Goal: Task Accomplishment & Management: Use online tool/utility

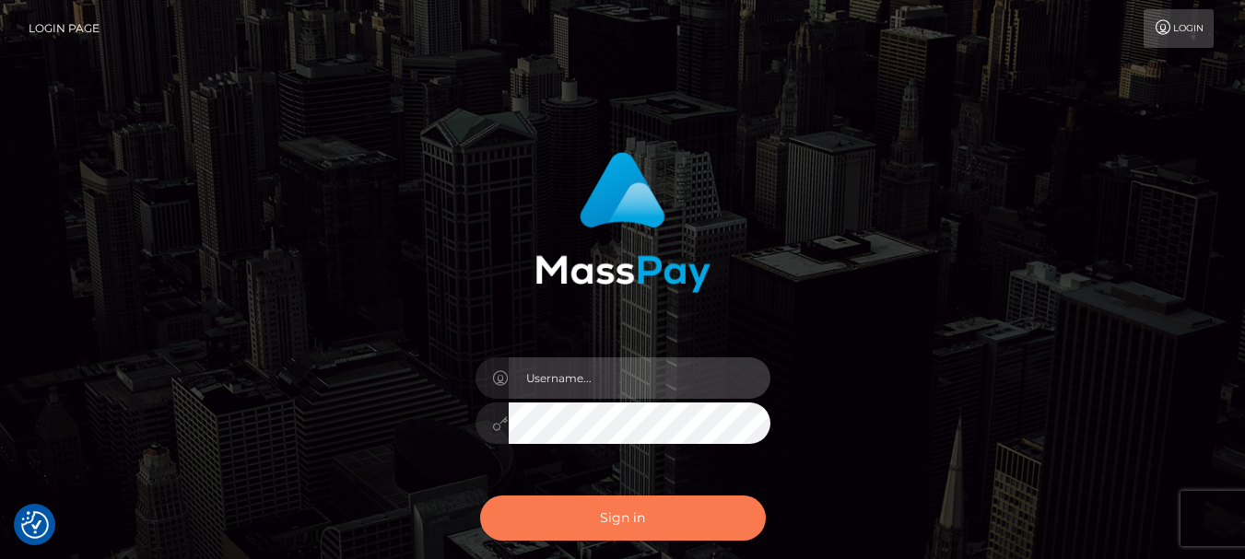
type input "[DOMAIN_NAME]"
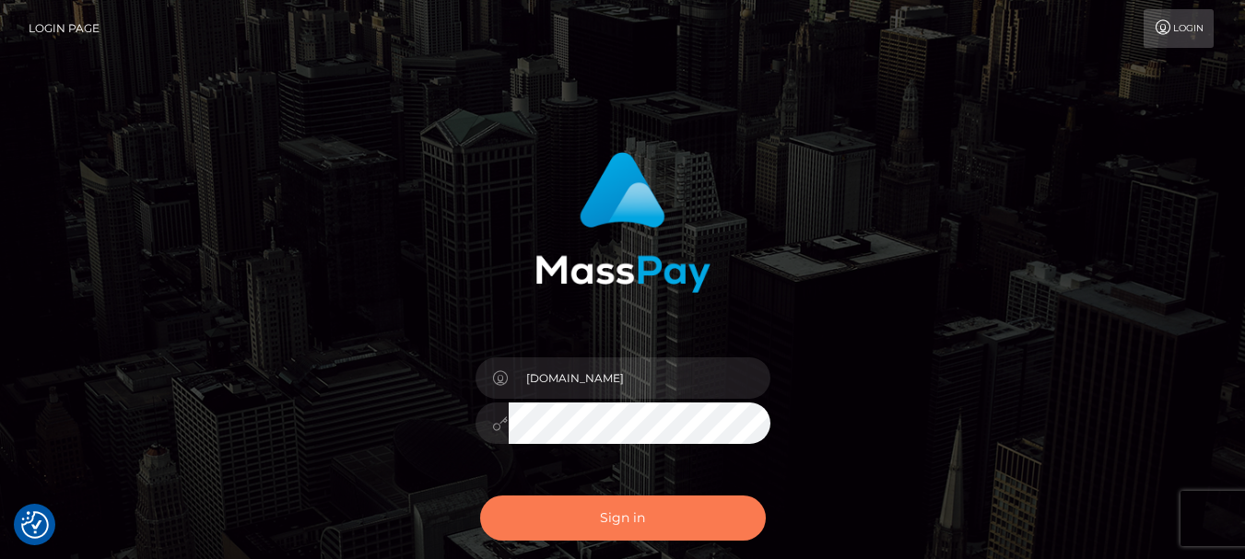
click at [638, 515] on button "Sign in" at bounding box center [623, 518] width 286 height 45
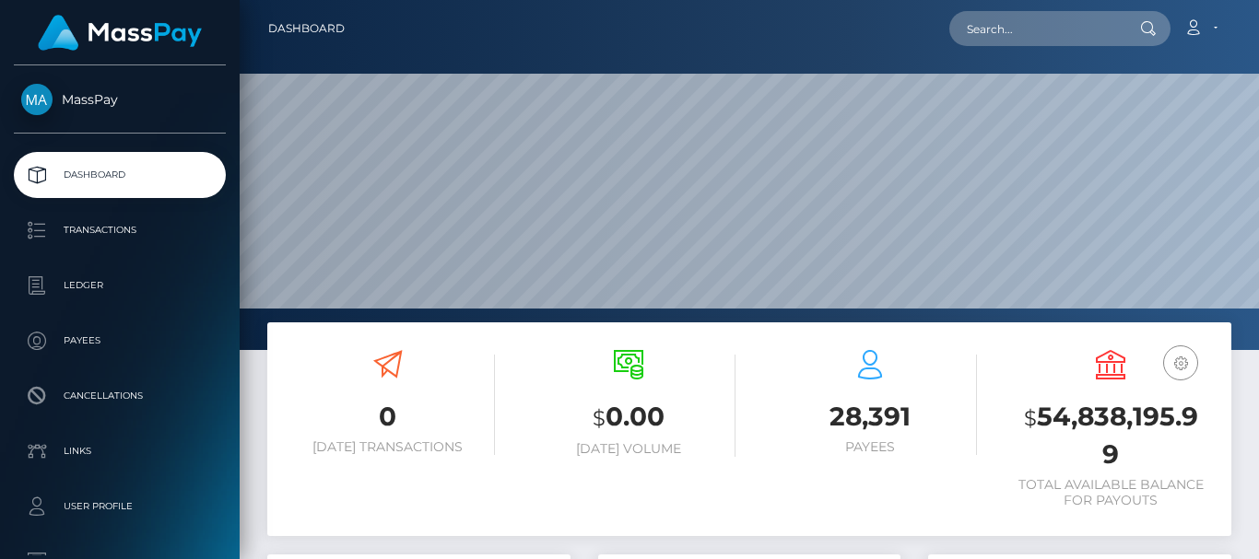
scroll to position [327, 302]
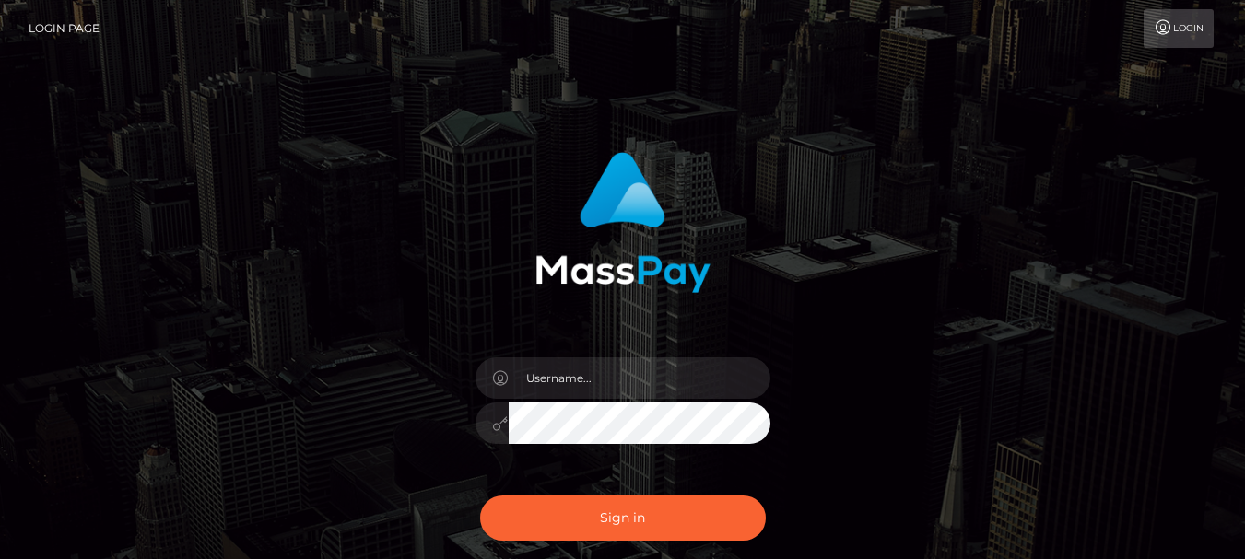
type input "fr.es"
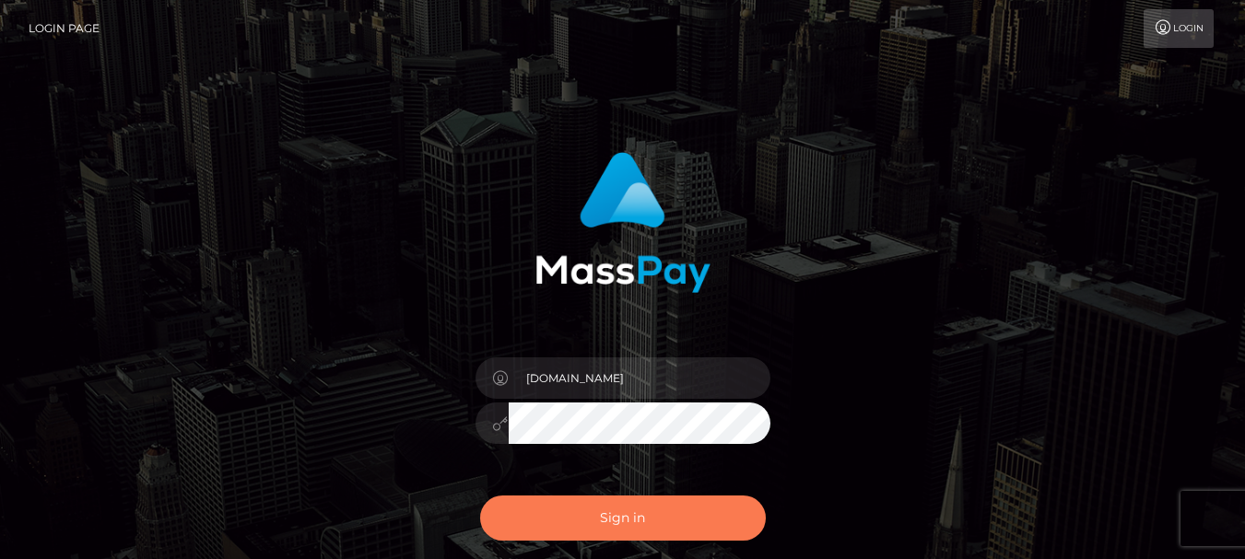
click at [580, 522] on button "Sign in" at bounding box center [623, 518] width 286 height 45
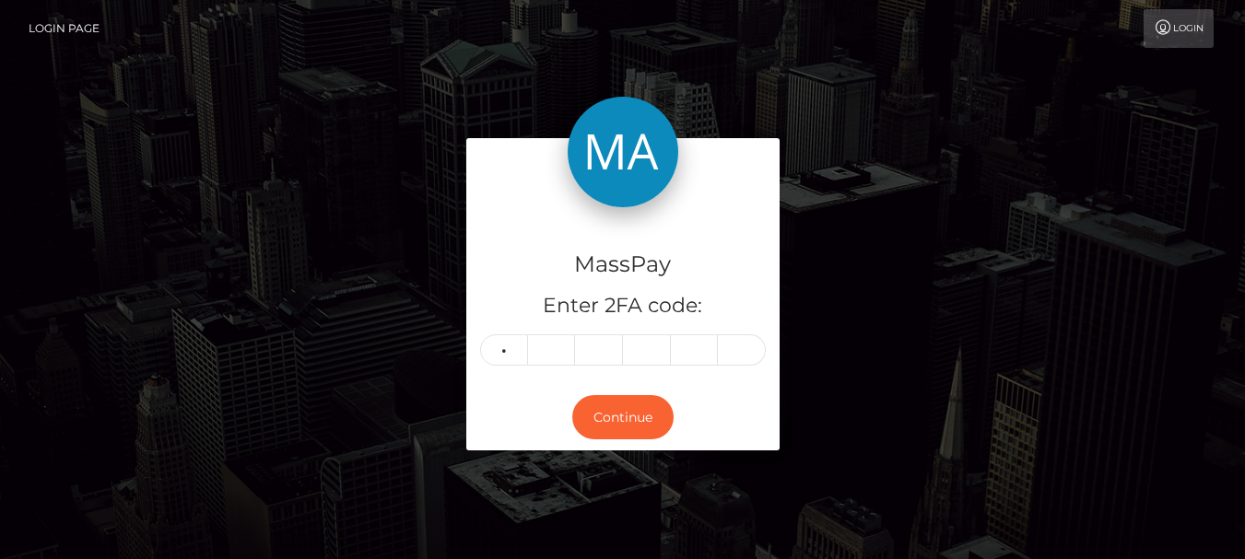
type input "3"
type input "7"
type input "5"
type input "1"
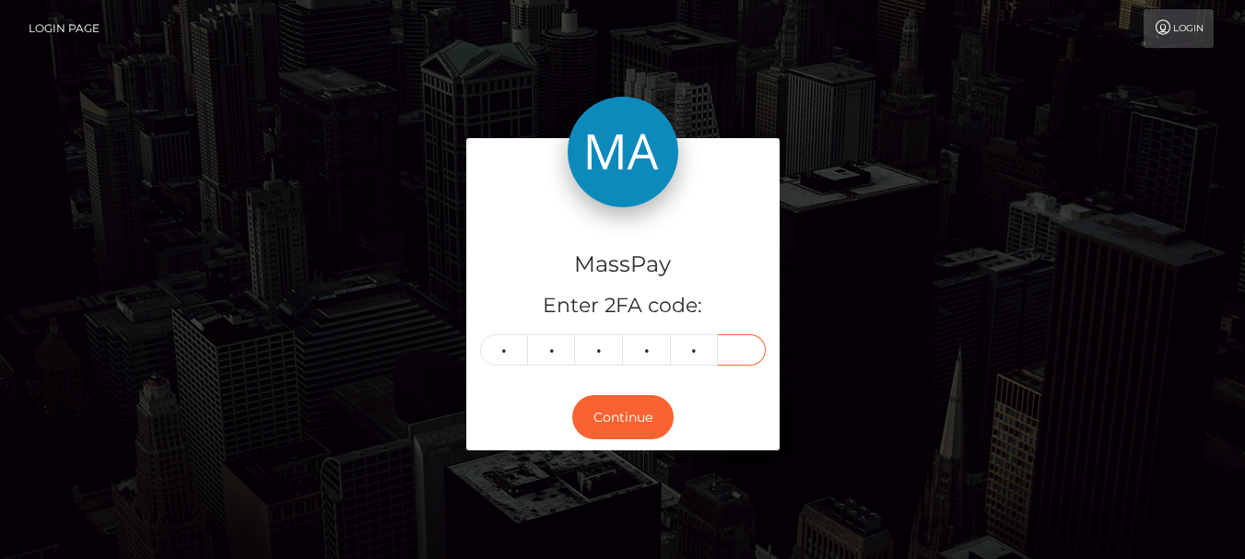
type input "6"
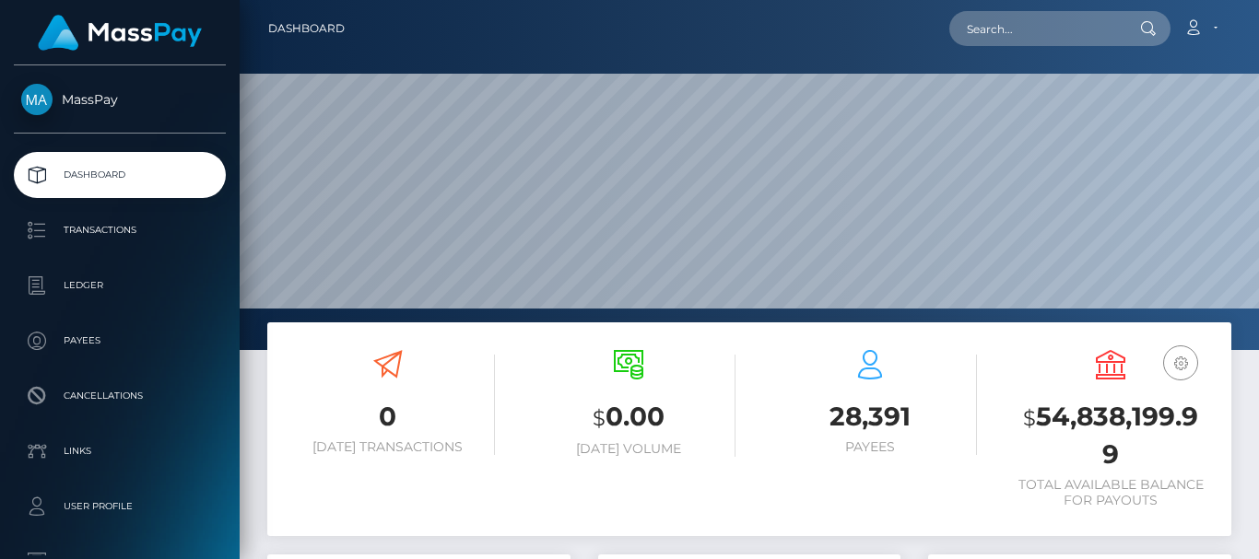
scroll to position [327, 302]
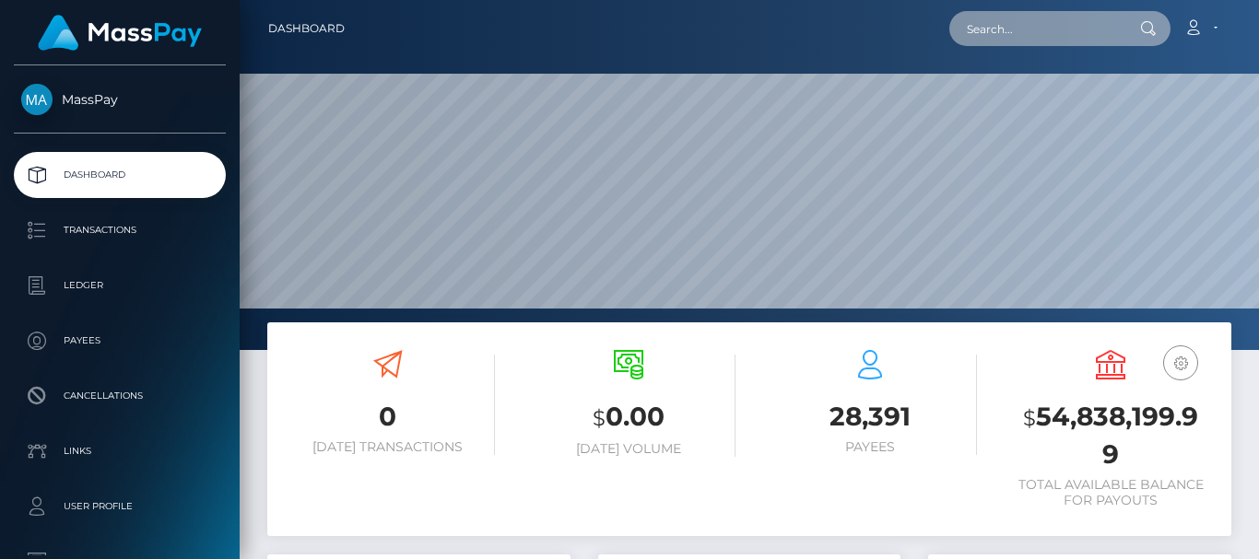
click at [1041, 22] on input "text" at bounding box center [1035, 28] width 173 height 35
paste input "bella.innes95@gmail.com"
type input "bella.innes95@gmail.com"
drag, startPoint x: 963, startPoint y: 33, endPoint x: 1152, endPoint y: 33, distance: 188.9
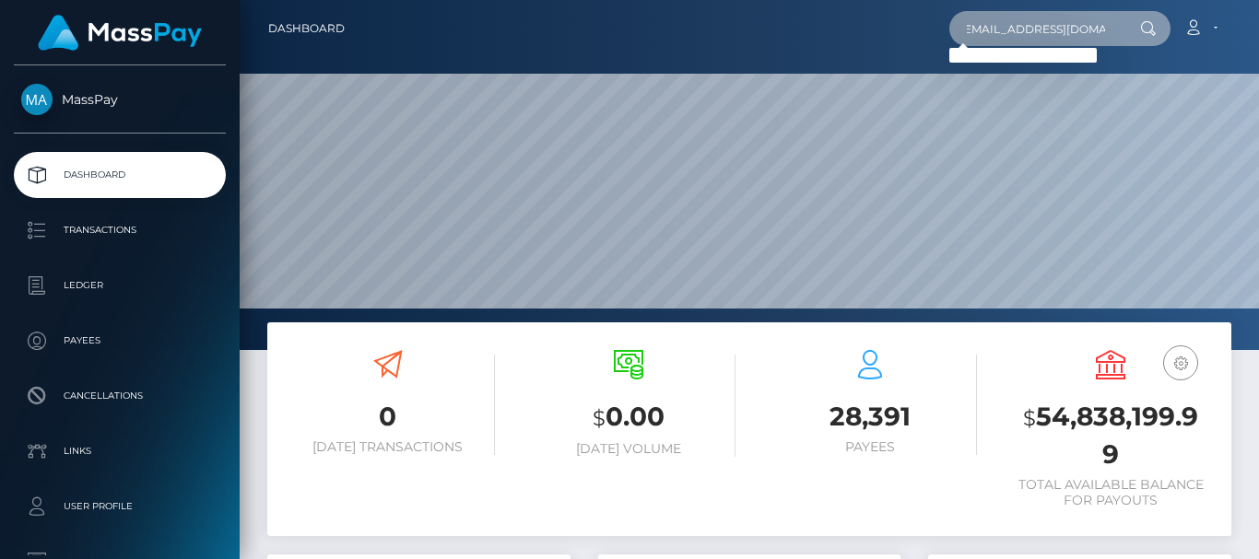
click at [1152, 33] on div "bella.innes95@gmail.com Loading... Loading..." at bounding box center [1059, 28] width 221 height 35
paste input "bellla.innes95@gmail.com"
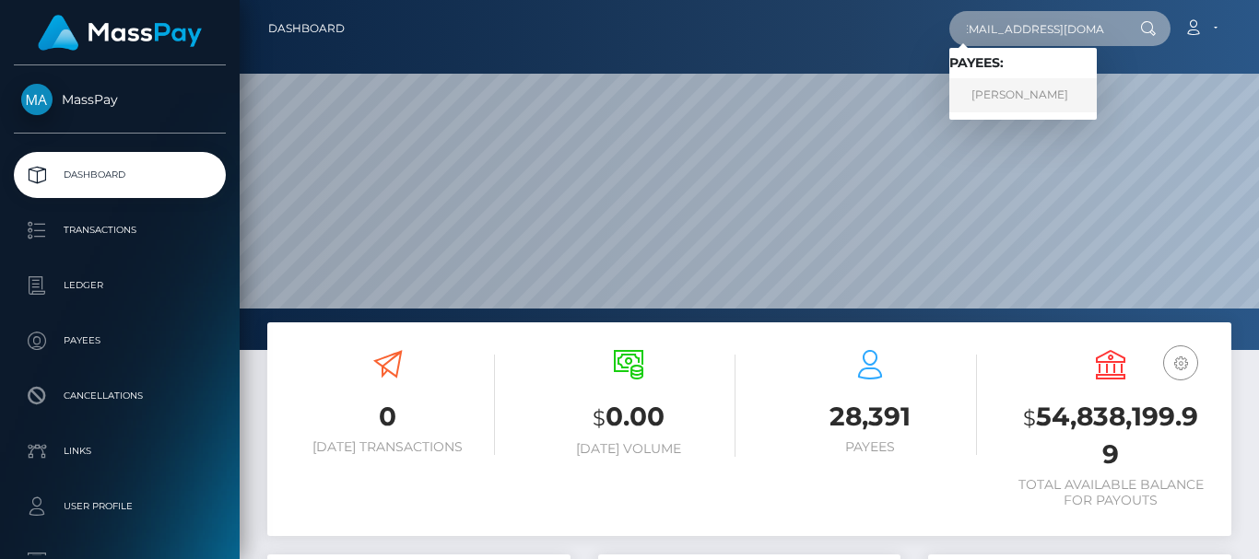
type input "bellla.innes95@gmail.com"
click at [1028, 91] on link "BELLA INNES" at bounding box center [1022, 95] width 147 height 34
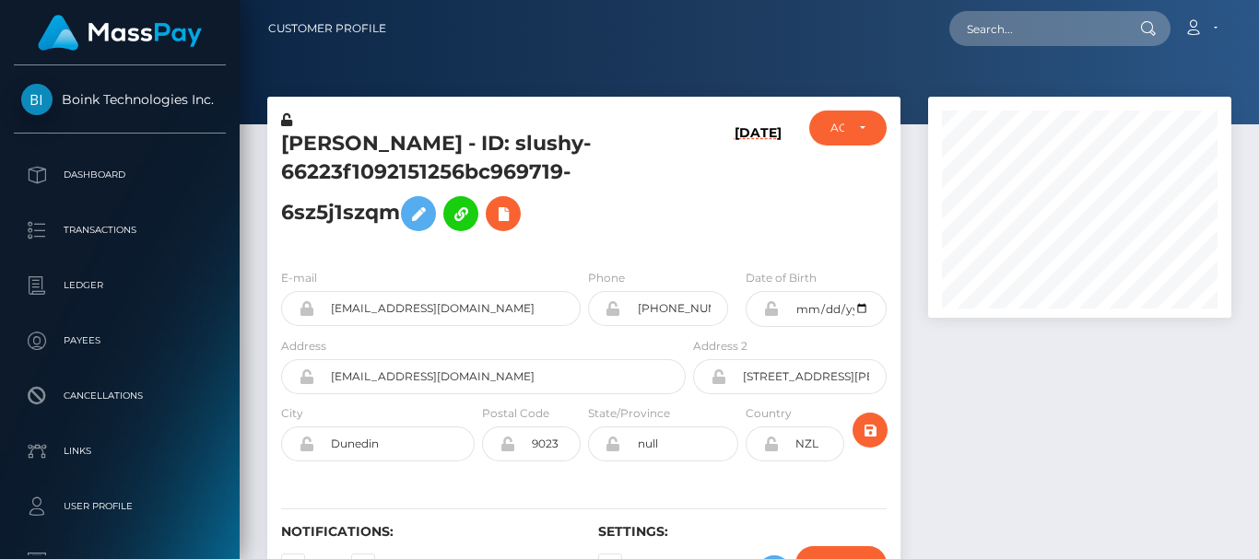
scroll to position [221, 302]
click at [1008, 421] on div at bounding box center [1079, 362] width 331 height 531
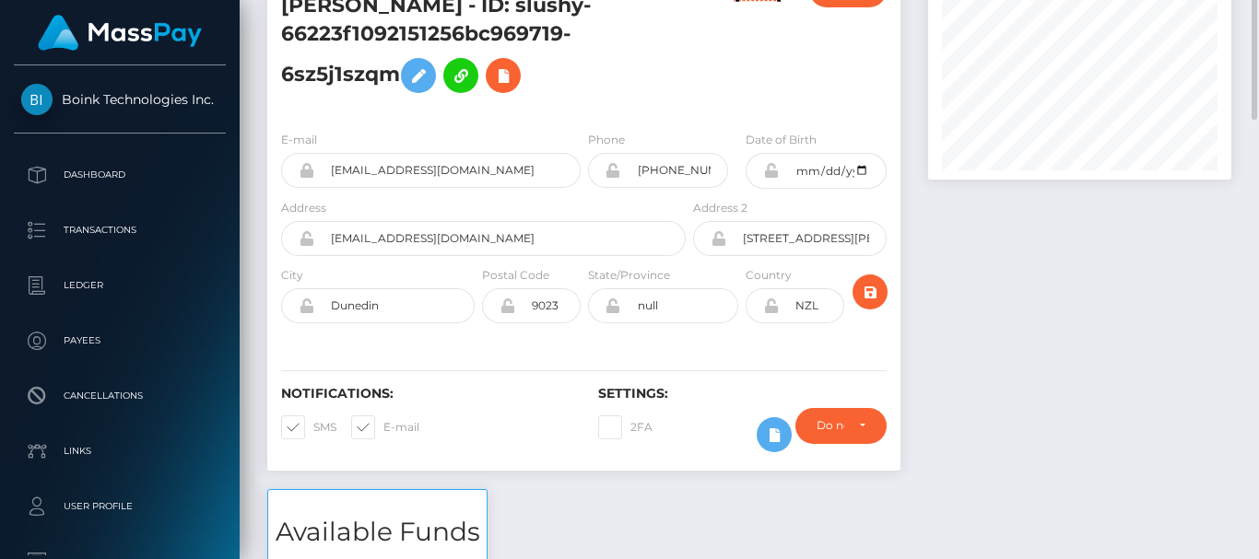
scroll to position [0, 0]
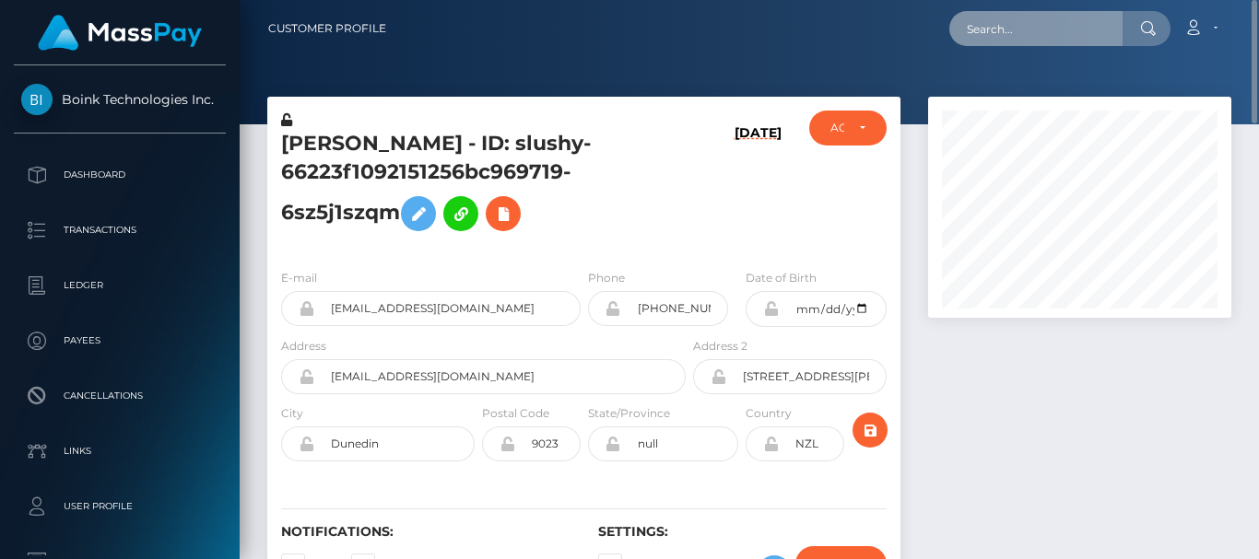
click at [992, 39] on input "text" at bounding box center [1035, 28] width 173 height 35
paste input "tania.eema1@gmail.com"
type input "tania.eema1@gmail.com"
drag, startPoint x: 1114, startPoint y: 37, endPoint x: 807, endPoint y: 21, distance: 307.3
click at [807, 21] on div "tania.eema1@gmail.com Loading... Loading... Account Edit Profile" at bounding box center [816, 28] width 830 height 39
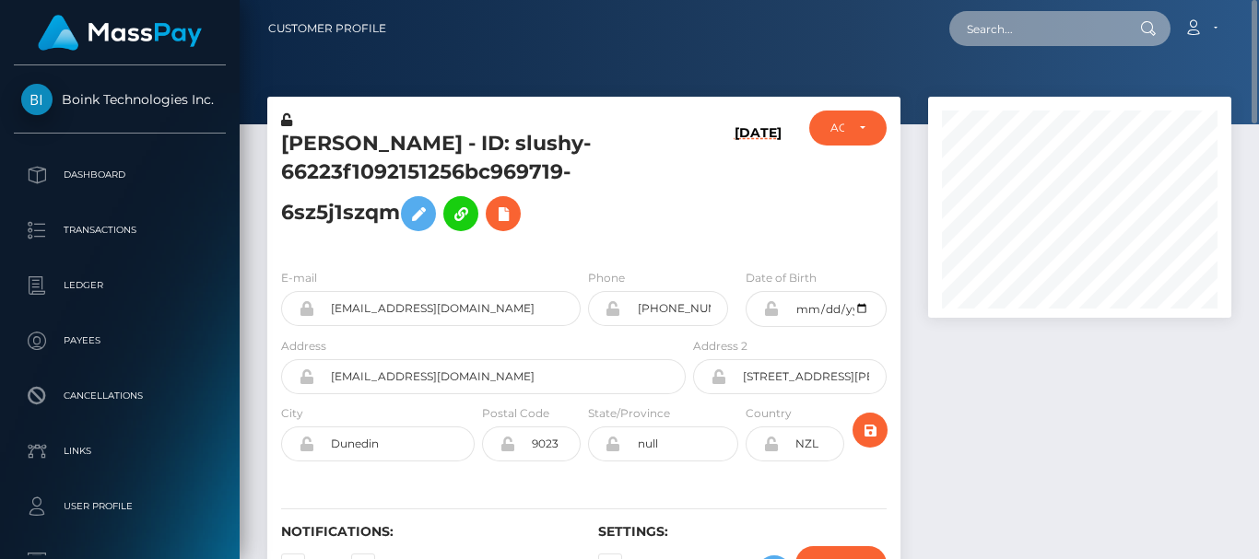
paste input "tania.eema1@gmail.com"
drag, startPoint x: 1121, startPoint y: 27, endPoint x: 896, endPoint y: 35, distance: 225.0
click at [896, 35] on div "tania.eema1@gmail.com Loading... Loading... Account Edit Profile" at bounding box center [816, 28] width 830 height 39
paste input "Tania"
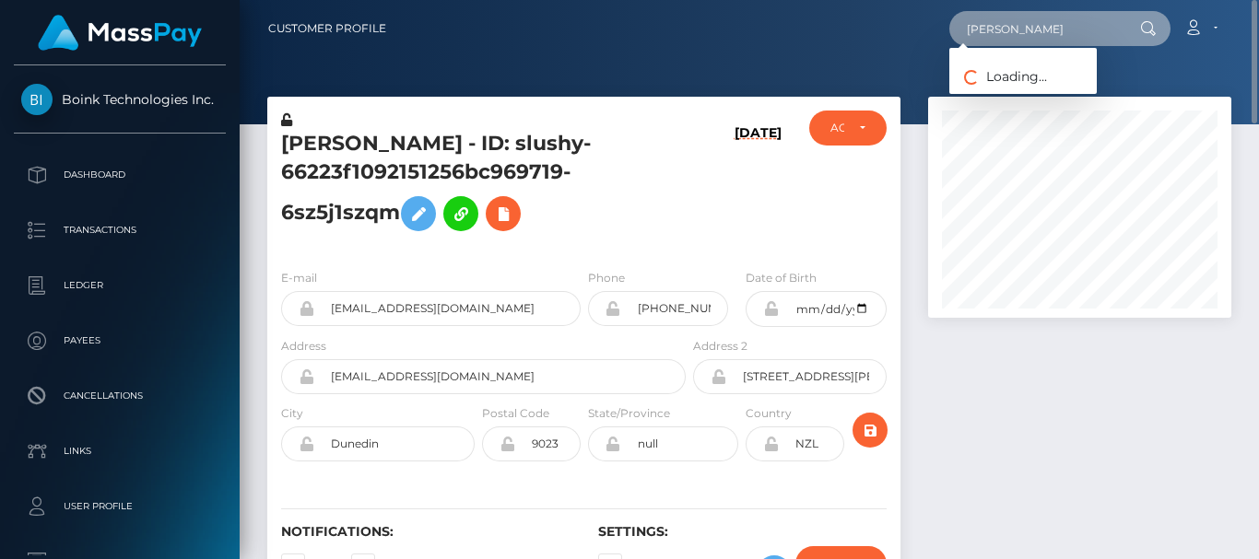
type input "Tania"
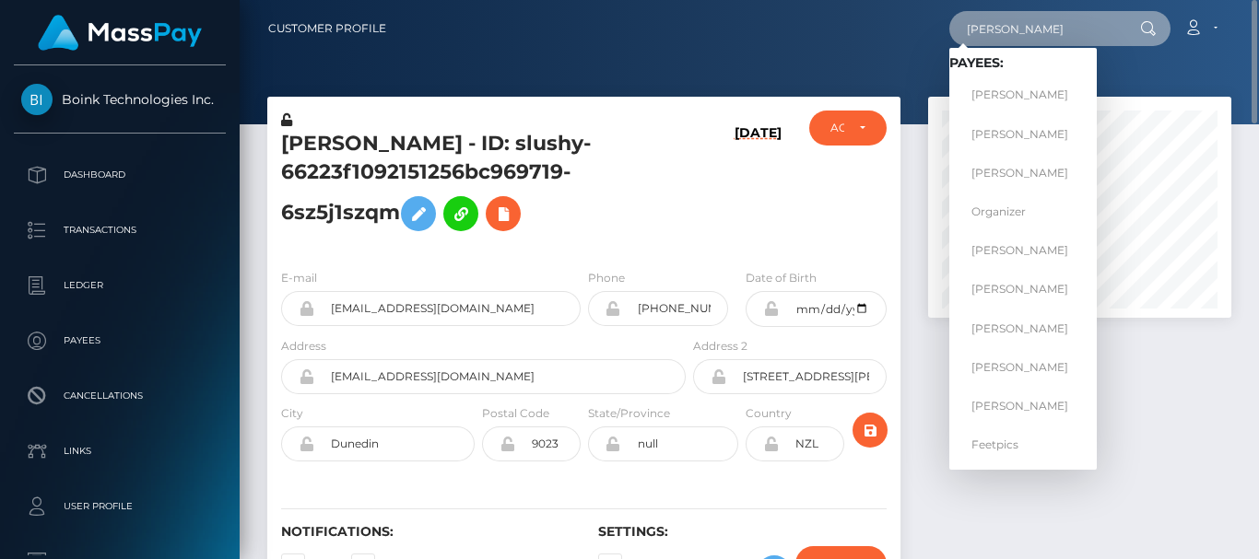
drag, startPoint x: 1005, startPoint y: 37, endPoint x: 825, endPoint y: 37, distance: 179.7
click at [825, 37] on div "Tania Loading... Loading... Payees: Tania Tania Bucur Tania Hernandez Aguirre O…" at bounding box center [816, 28] width 830 height 39
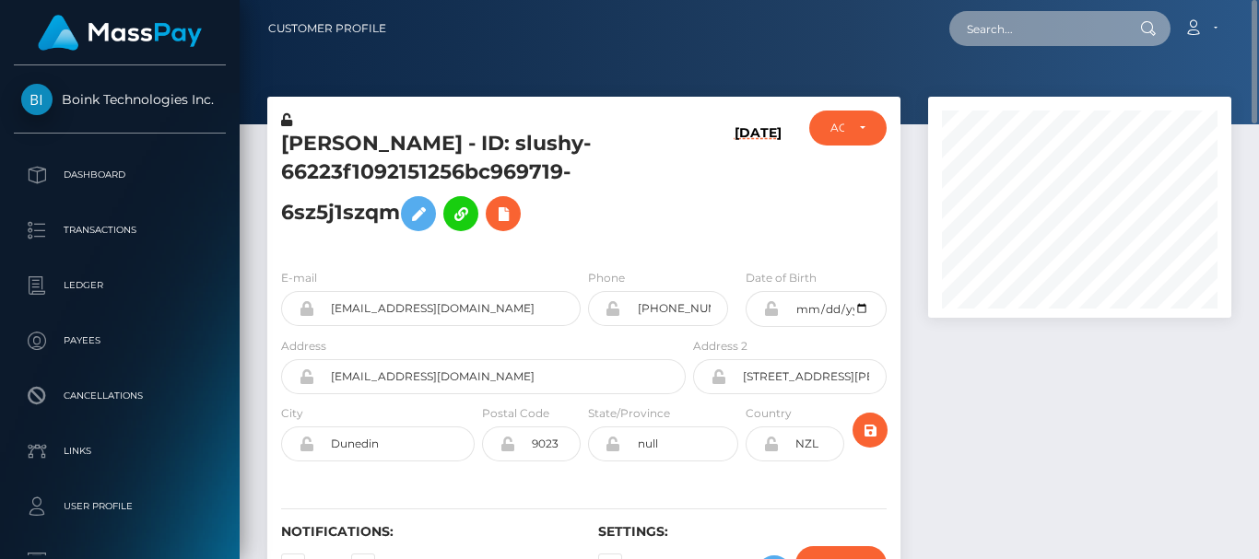
click at [983, 20] on input "text" at bounding box center [1035, 28] width 173 height 35
paste input "tania.eema1@gmail.com"
type input "tania.eema1@gmail.com"
drag, startPoint x: 1120, startPoint y: 29, endPoint x: 935, endPoint y: 37, distance: 185.4
click at [935, 37] on div "tania.eema1@gmail.com Loading... Loading... Account Edit Profile" at bounding box center [816, 28] width 830 height 39
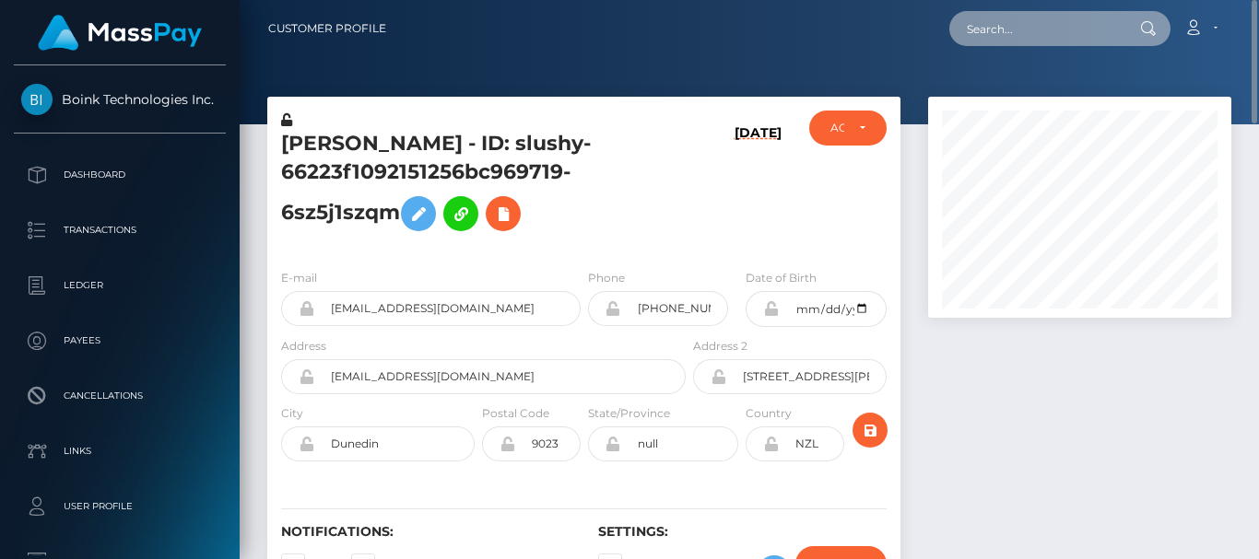
paste input "info@heikemichaelsen.de"
type input "info@heikemichaelsen.de"
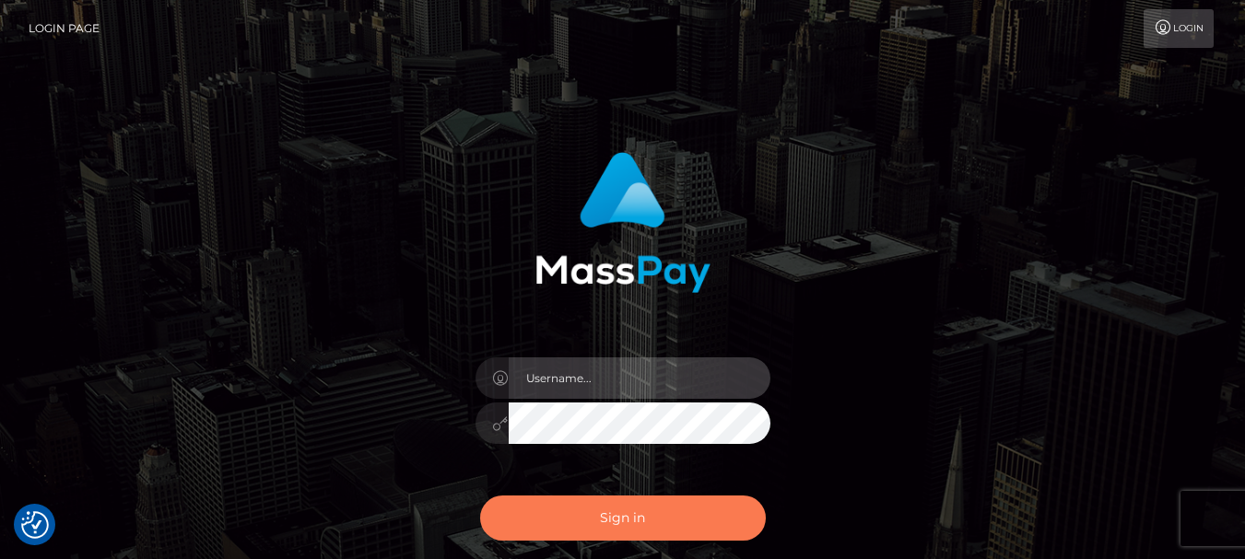
type input "[DOMAIN_NAME]"
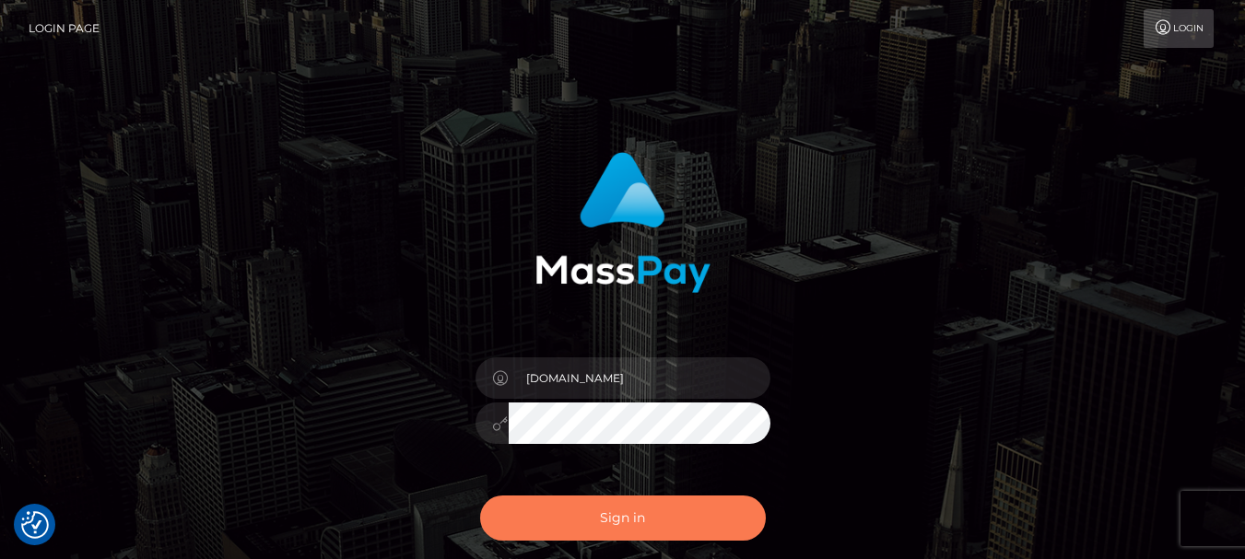
click at [632, 505] on button "Sign in" at bounding box center [623, 518] width 286 height 45
click at [616, 510] on button "Sign in" at bounding box center [623, 518] width 286 height 45
click at [606, 514] on button "Sign in" at bounding box center [623, 518] width 286 height 45
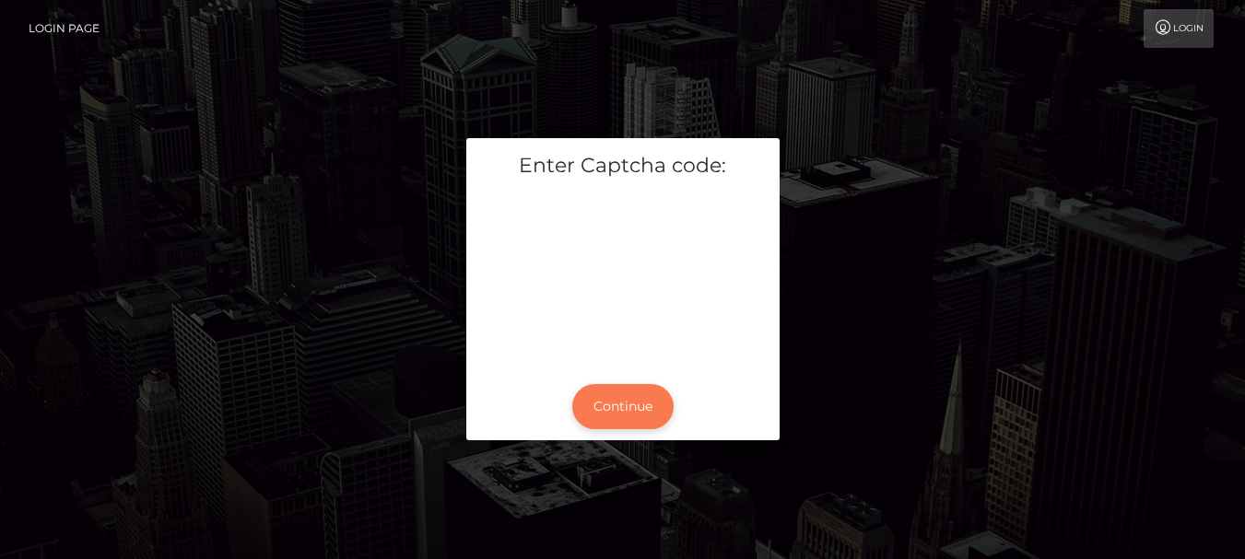
click at [648, 416] on button "Continue" at bounding box center [622, 406] width 101 height 45
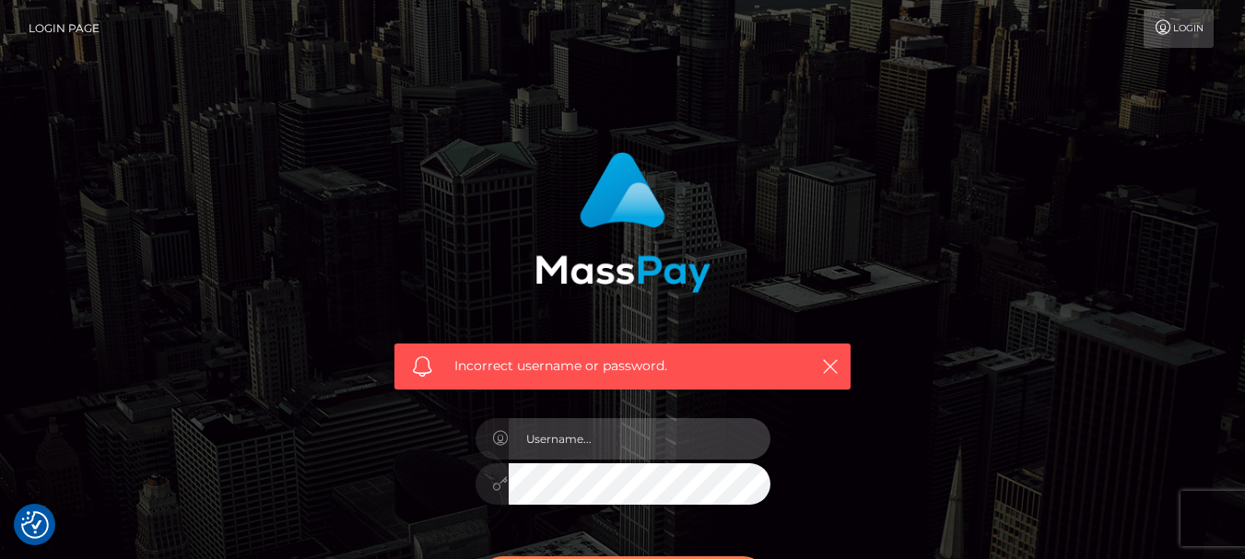
type input "[DOMAIN_NAME]"
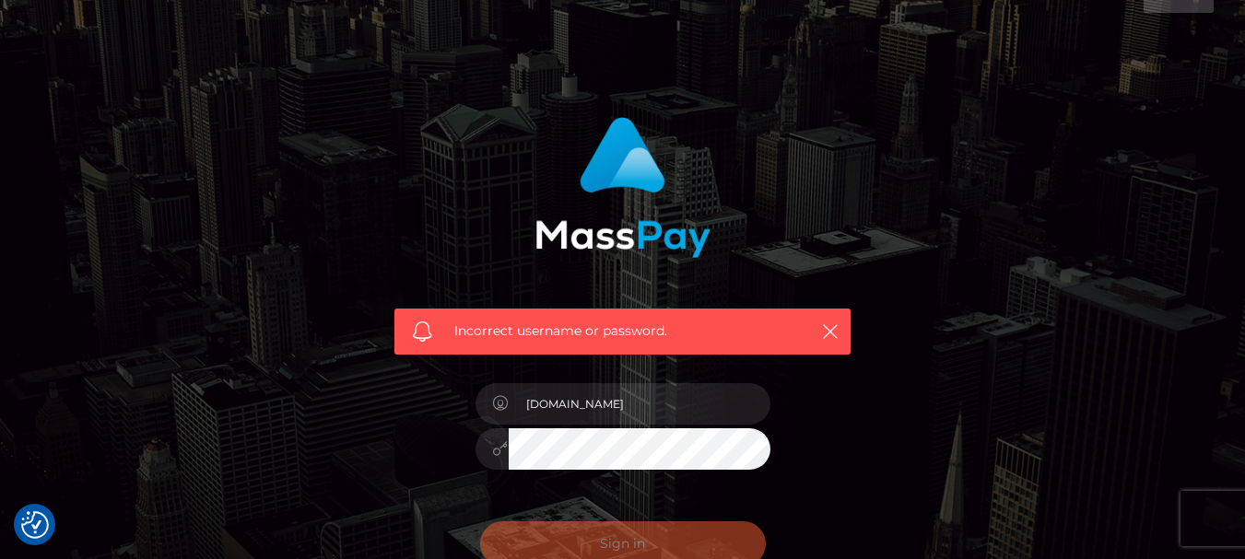
scroll to position [37, 0]
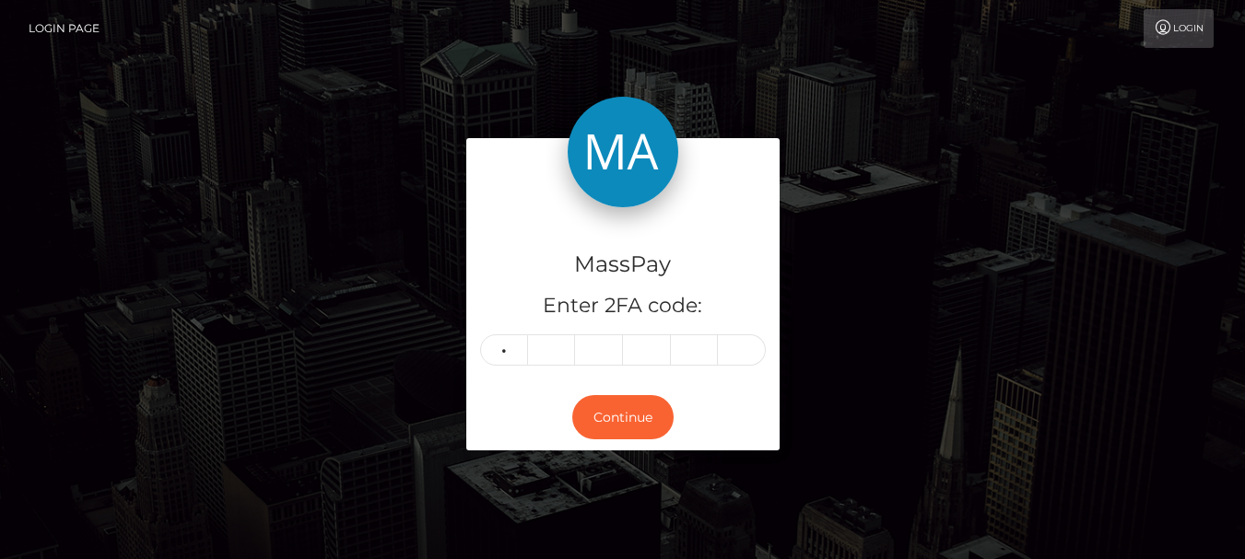
type input "4"
type input "2"
type input "3"
type input "7"
type input "5"
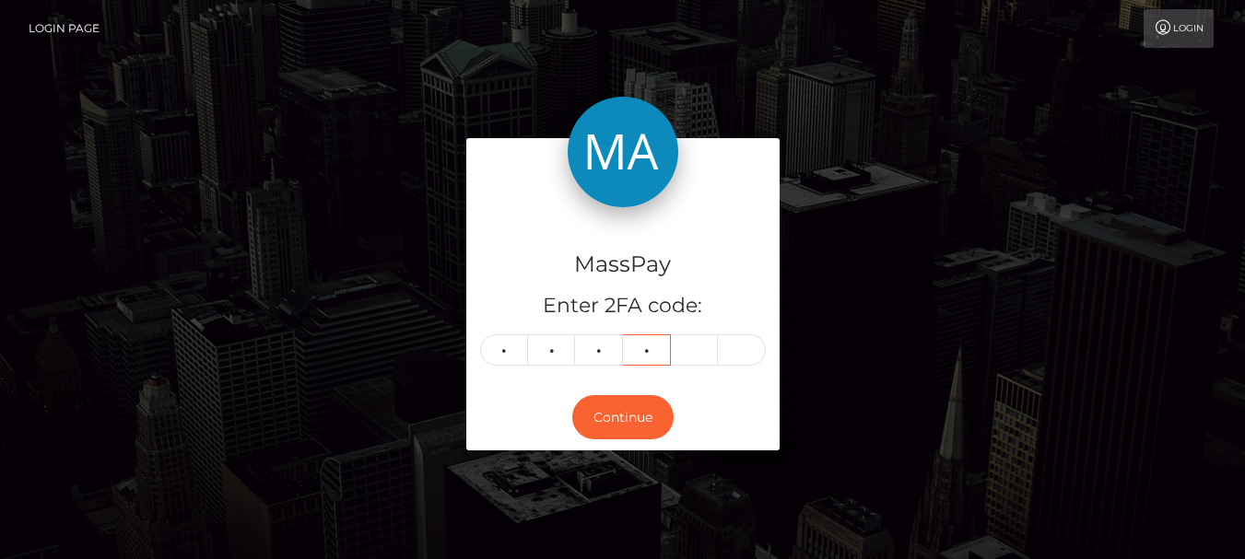
type input "8"
type input "4"
type input "6"
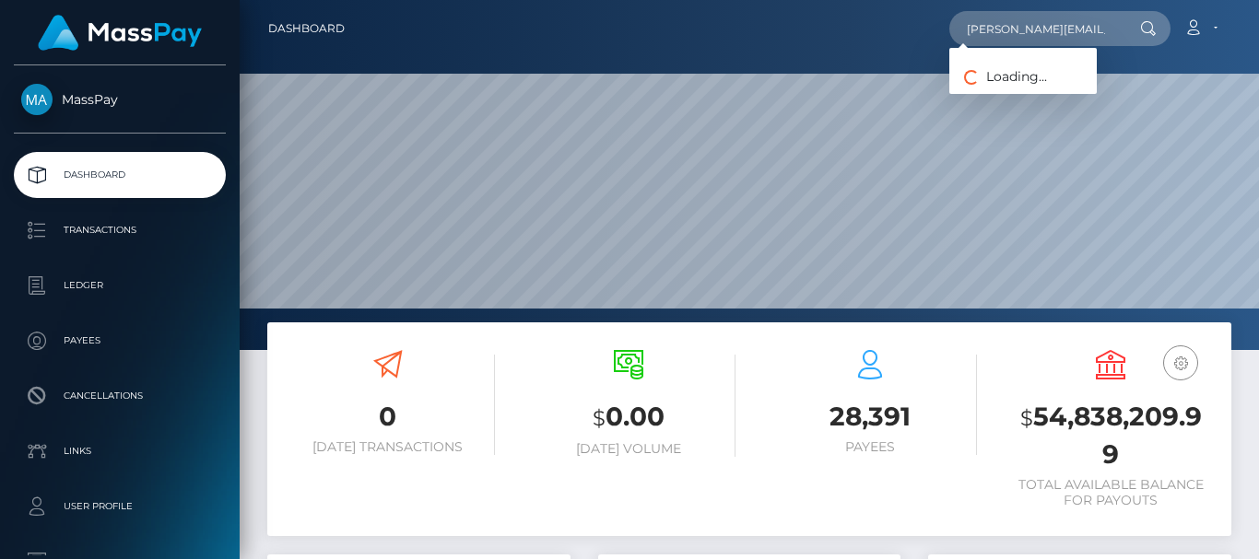
scroll to position [327, 302]
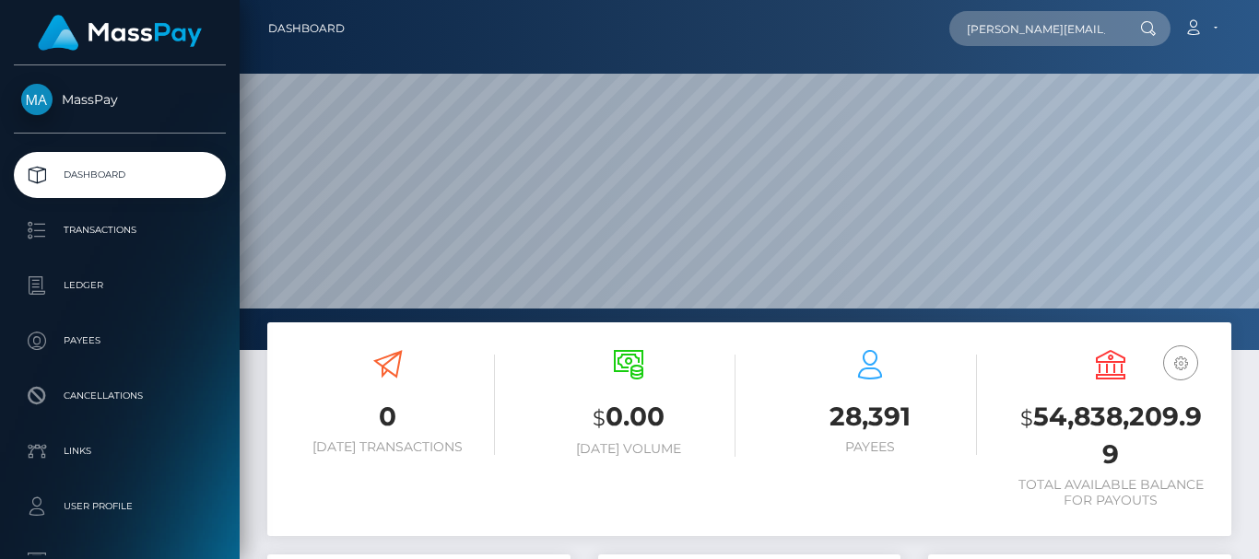
scroll to position [327, 302]
type input "[PERSON_NAME][EMAIL_ADDRESS][DOMAIN_NAME]"
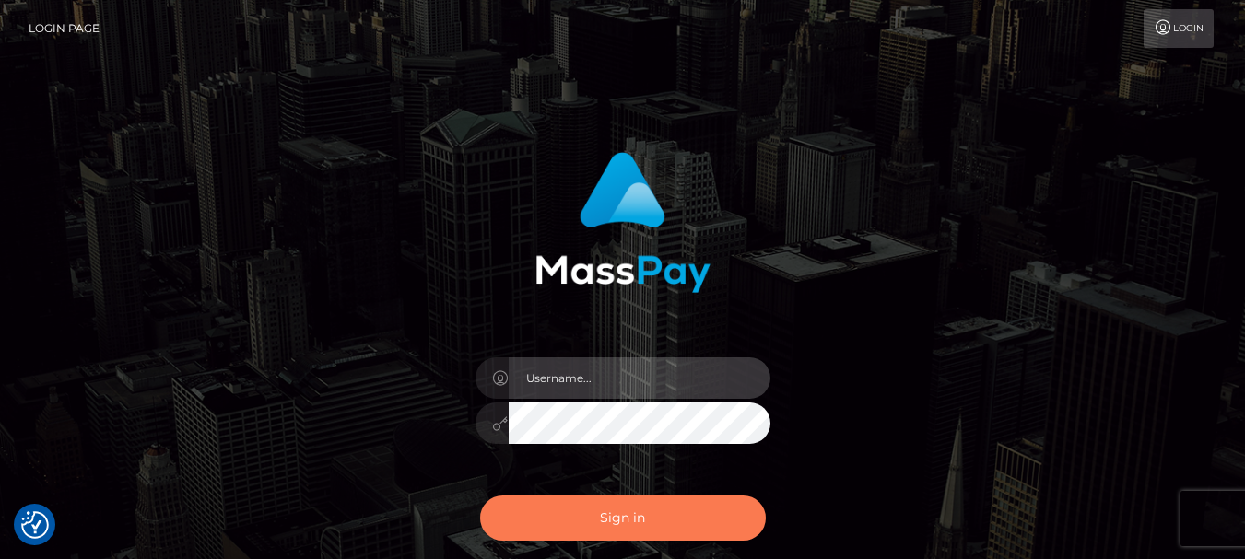
type input "fr.es"
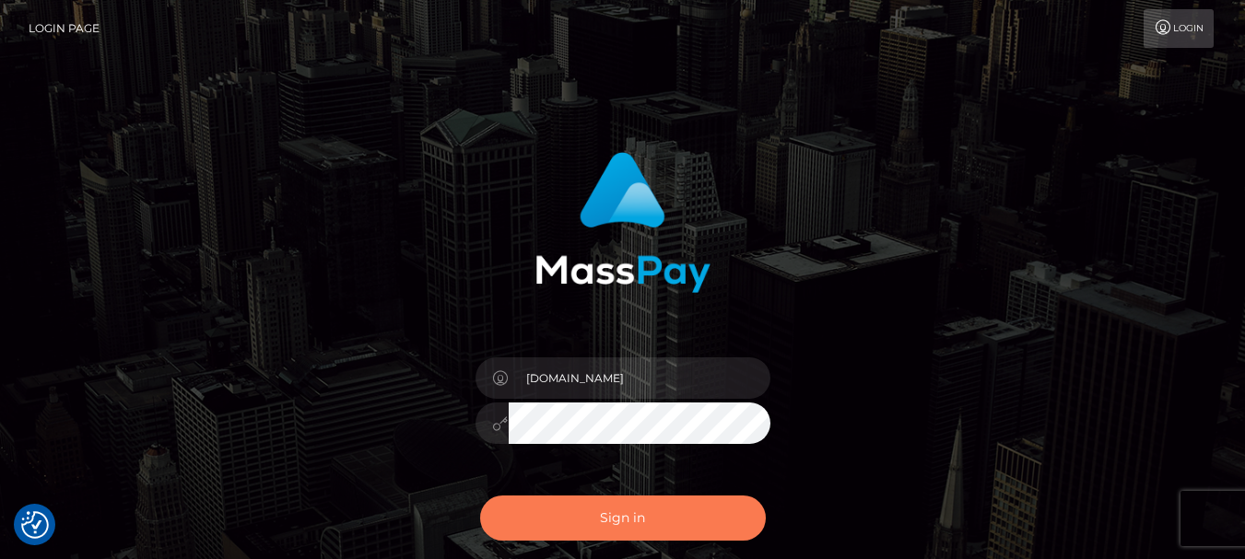
click at [637, 536] on button "Sign in" at bounding box center [623, 518] width 286 height 45
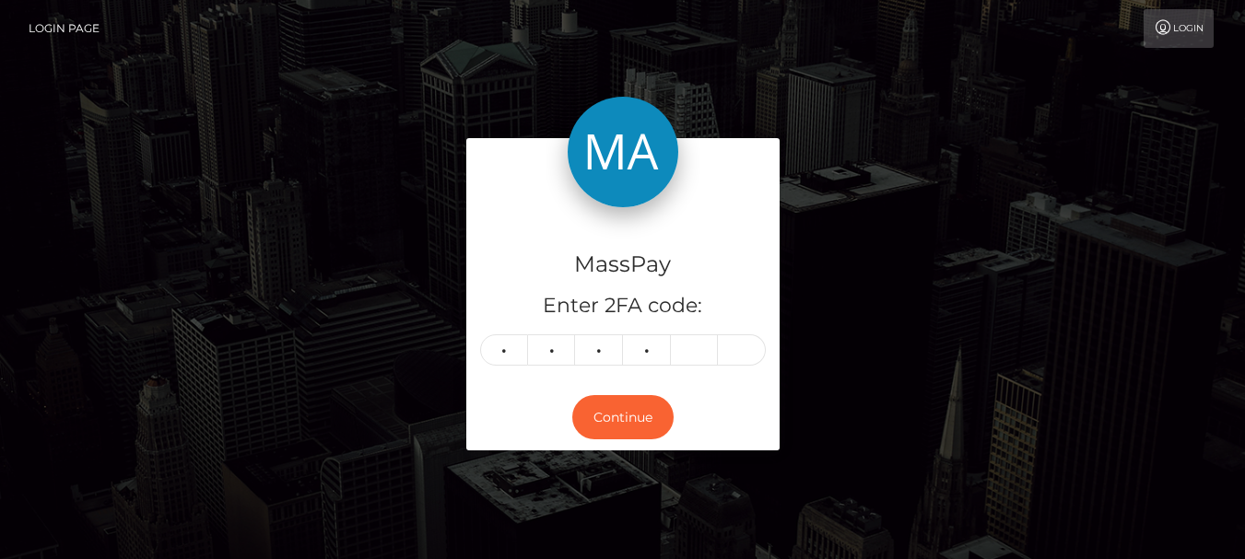
type input "7"
type input "6"
type input "5"
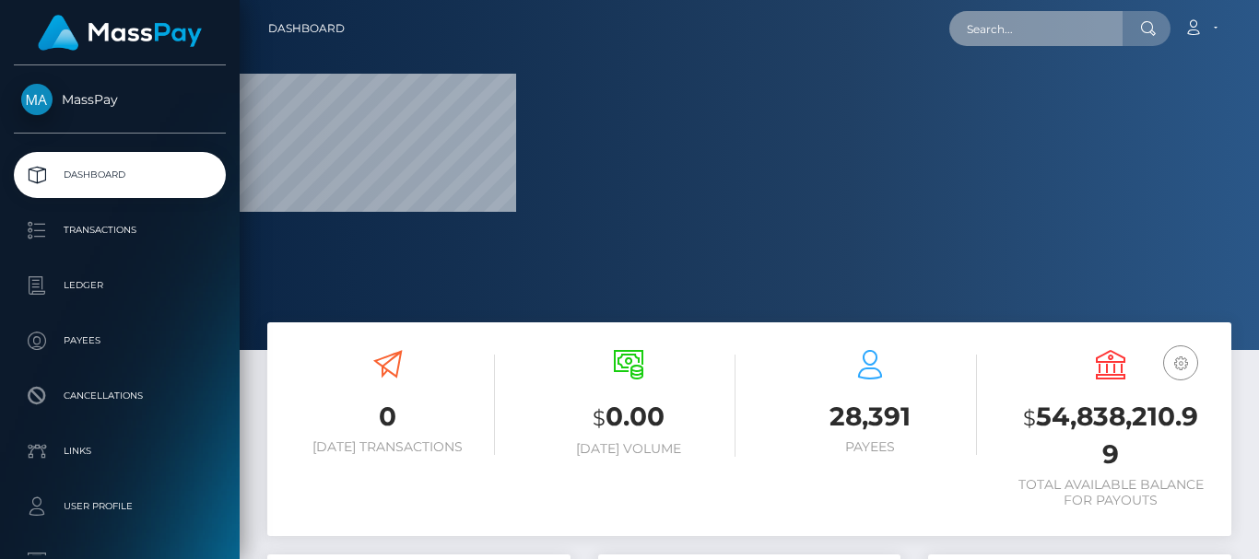
click at [982, 25] on input "text" at bounding box center [1035, 28] width 173 height 35
paste input "[PERSON_NAME][EMAIL_ADDRESS][DOMAIN_NAME]"
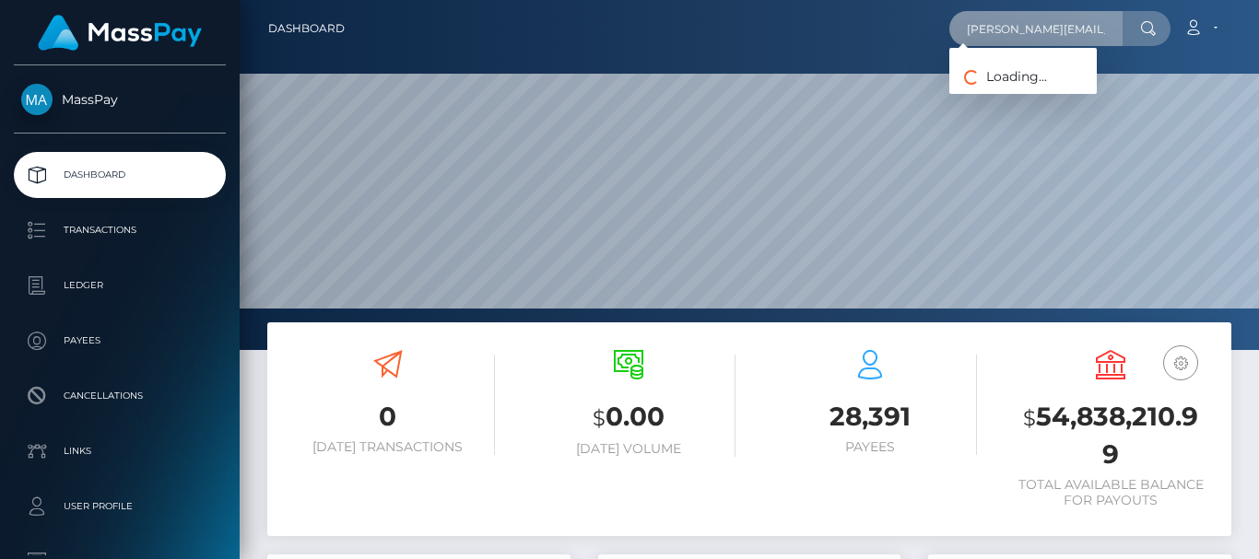
scroll to position [327, 302]
type input "tania.eema1@gmail.com"
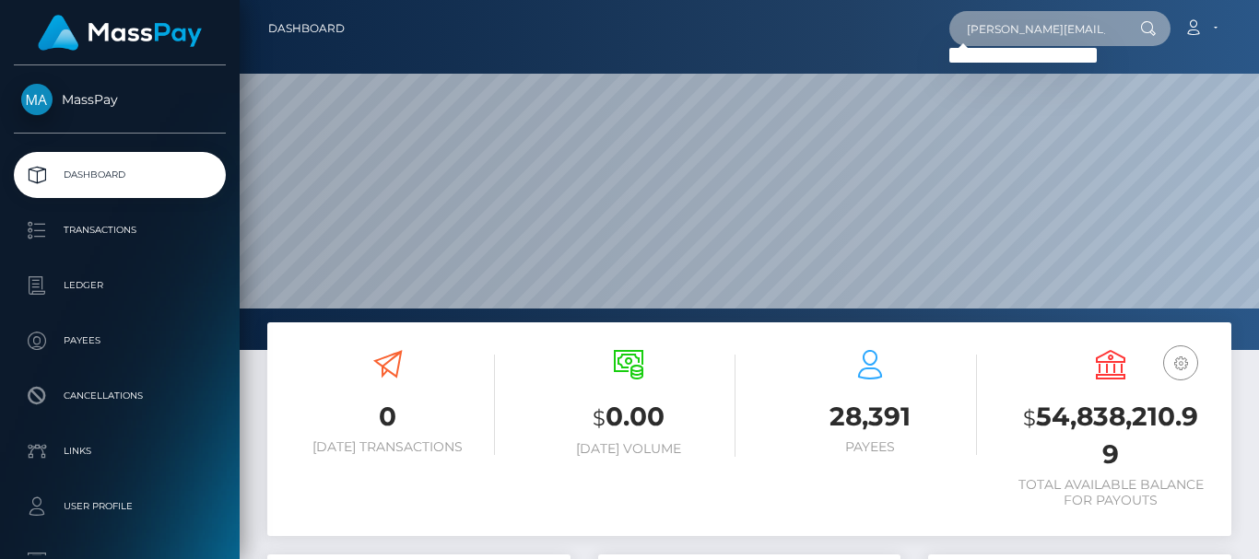
drag, startPoint x: 1112, startPoint y: 26, endPoint x: 841, endPoint y: 51, distance: 272.1
click at [841, 51] on nav "Dashboard tania.eema1@gmail.com Loading... Loading... Logout" at bounding box center [749, 28] width 1019 height 57
paste input "[EMAIL_ADDRESS][DOMAIN_NAME]"
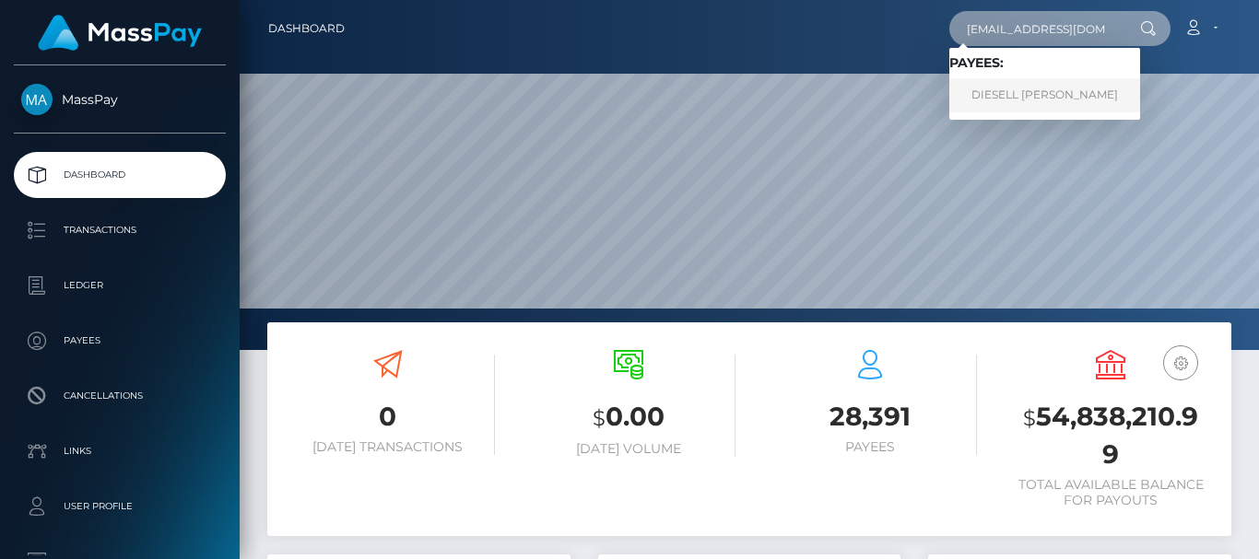
type input "[EMAIL_ADDRESS][DOMAIN_NAME]"
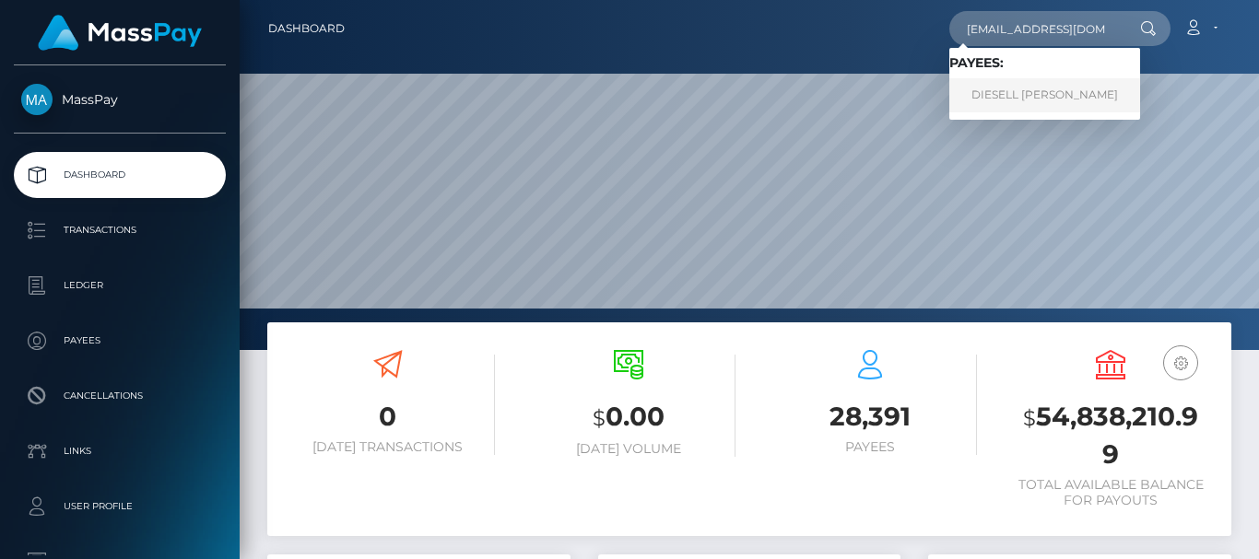
click at [1031, 89] on link "DIESELL ARIAS VILLANUEVA" at bounding box center [1044, 95] width 191 height 34
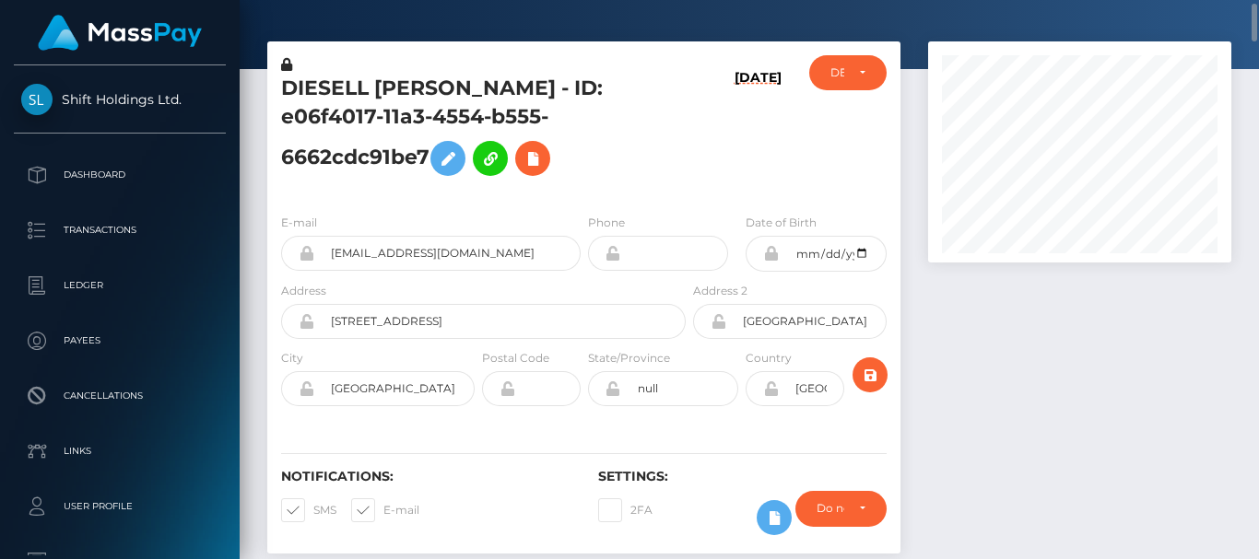
scroll to position [221, 302]
click at [934, 371] on div at bounding box center [1079, 306] width 331 height 531
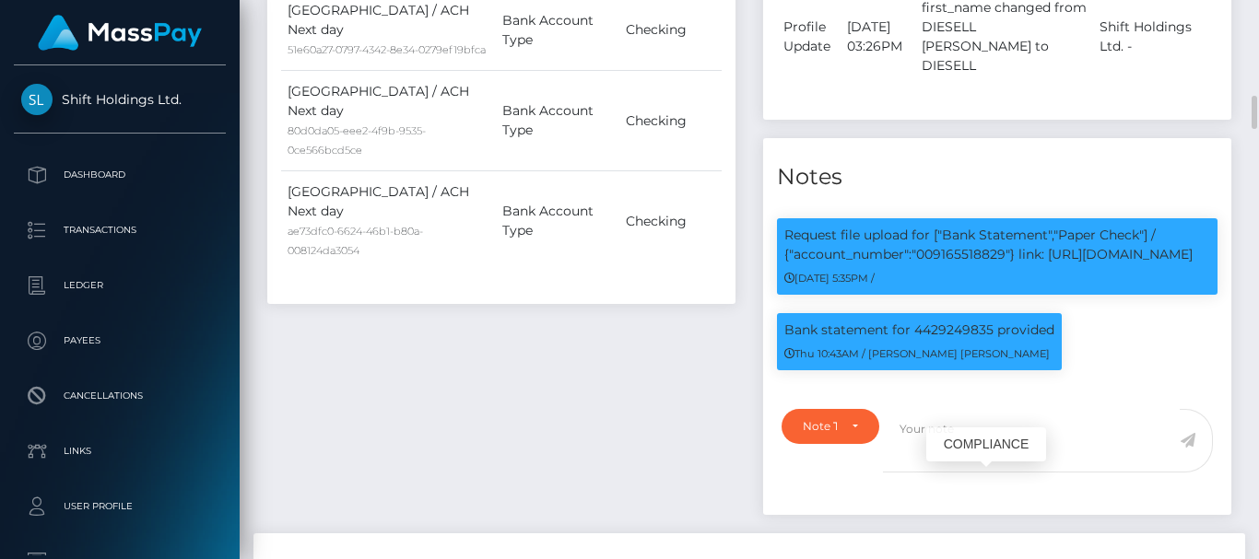
click at [1147, 389] on div "Bank statement for 4429249835 provided Thu 10:43AM / [PERSON_NAME] [PERSON_NAME]" at bounding box center [997, 351] width 468 height 76
click at [1124, 389] on div "Bank statement for 4429249835 provided Thu 10:43AM / Doru Ioan Szikszai" at bounding box center [997, 351] width 468 height 76
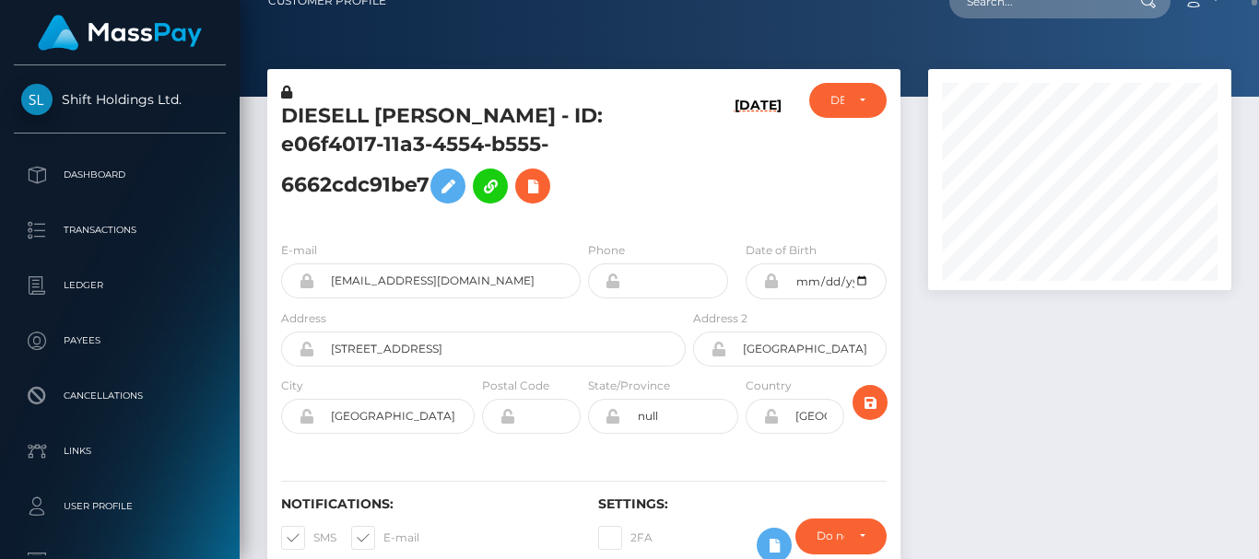
scroll to position [0, 0]
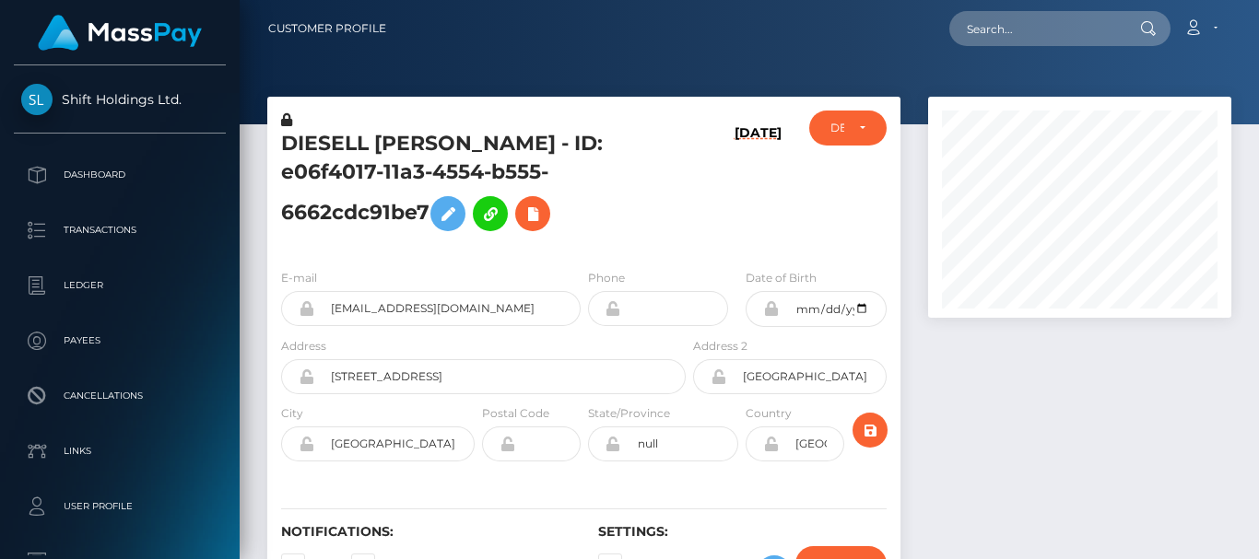
scroll to position [221, 302]
click at [1066, 417] on div at bounding box center [1079, 362] width 331 height 531
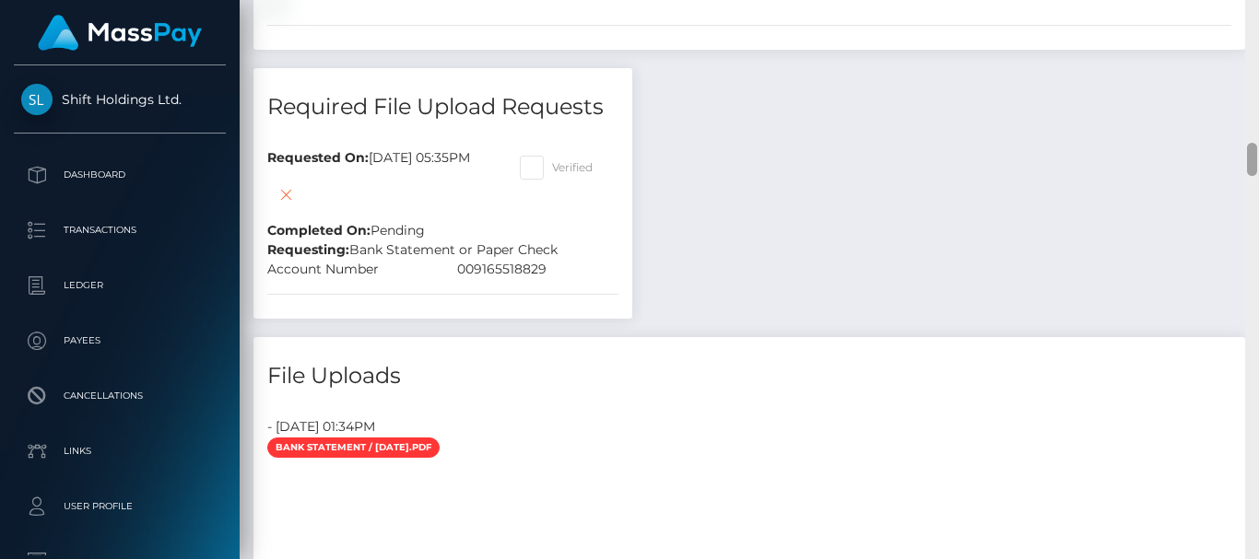
scroll to position [2937, 0]
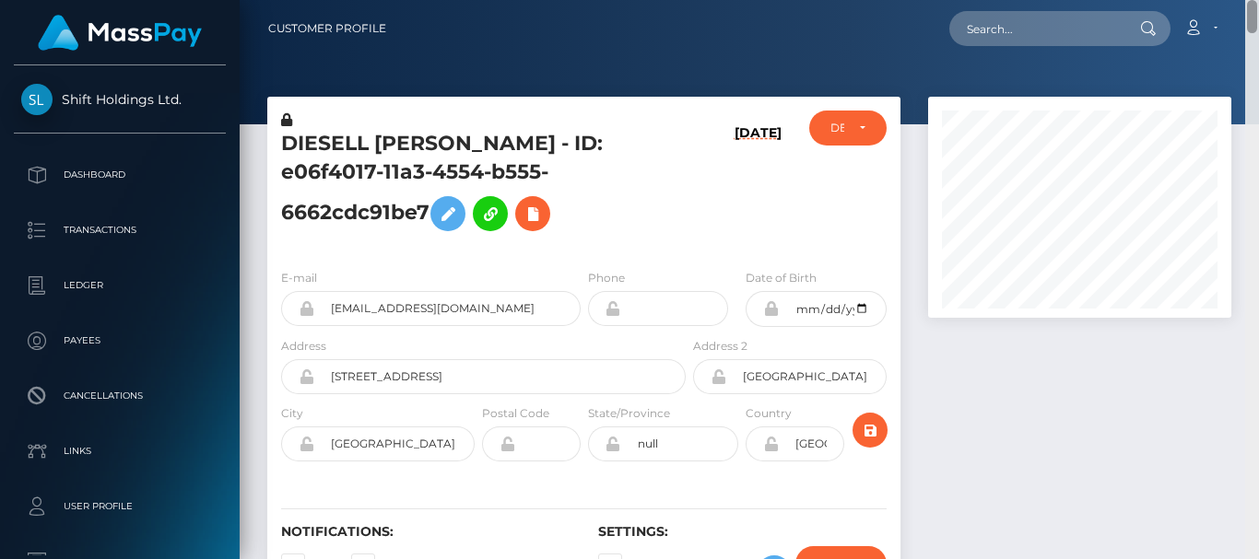
drag, startPoint x: 1249, startPoint y: 197, endPoint x: 1236, endPoint y: -82, distance: 279.6
click at [1236, 0] on html "Shift Holdings Ltd. Dashboard Transactions Ledger Payees Links" at bounding box center [629, 279] width 1259 height 559
drag, startPoint x: 282, startPoint y: 145, endPoint x: 382, endPoint y: 137, distance: 99.8
click at [382, 137] on h5 "DIESELL [PERSON_NAME] - ID: e06f4017-11a3-4554-b555-6662cdc91be7" at bounding box center [478, 185] width 394 height 111
copy h5 "DIESELL"
